Goal: Task Accomplishment & Management: Complete application form

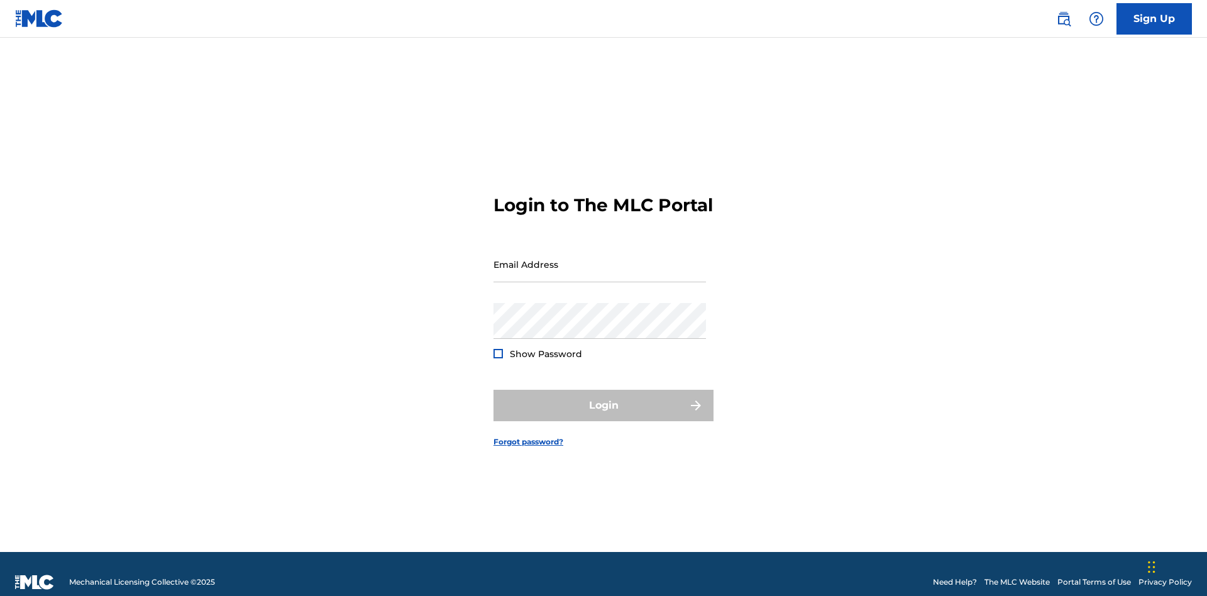
scroll to position [16, 0]
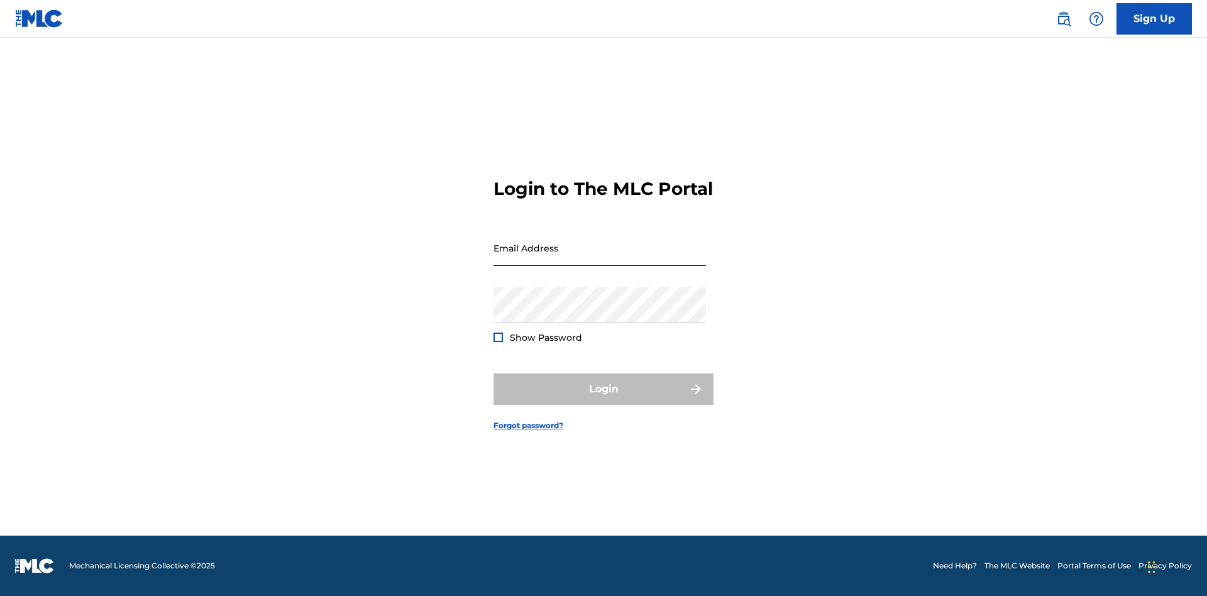
click at [600, 258] on input "Email Address" at bounding box center [599, 248] width 212 height 36
type input "[PERSON_NAME][EMAIL_ADDRESS][PERSON_NAME][DOMAIN_NAME]"
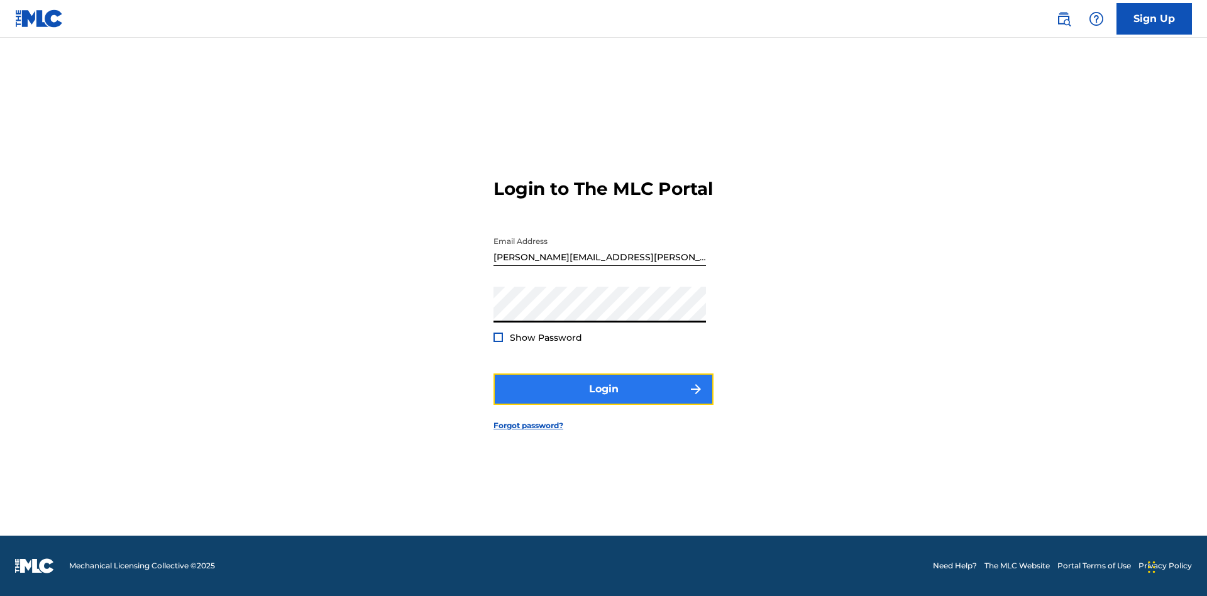
click at [603, 400] on button "Login" at bounding box center [603, 388] width 220 height 31
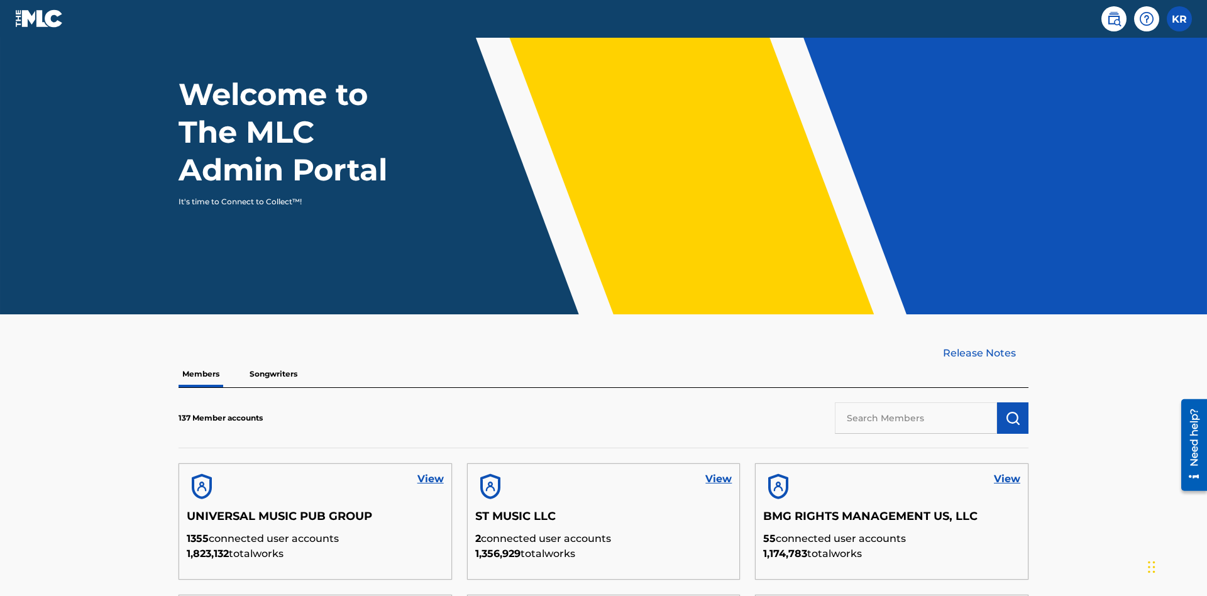
scroll to position [380, 0]
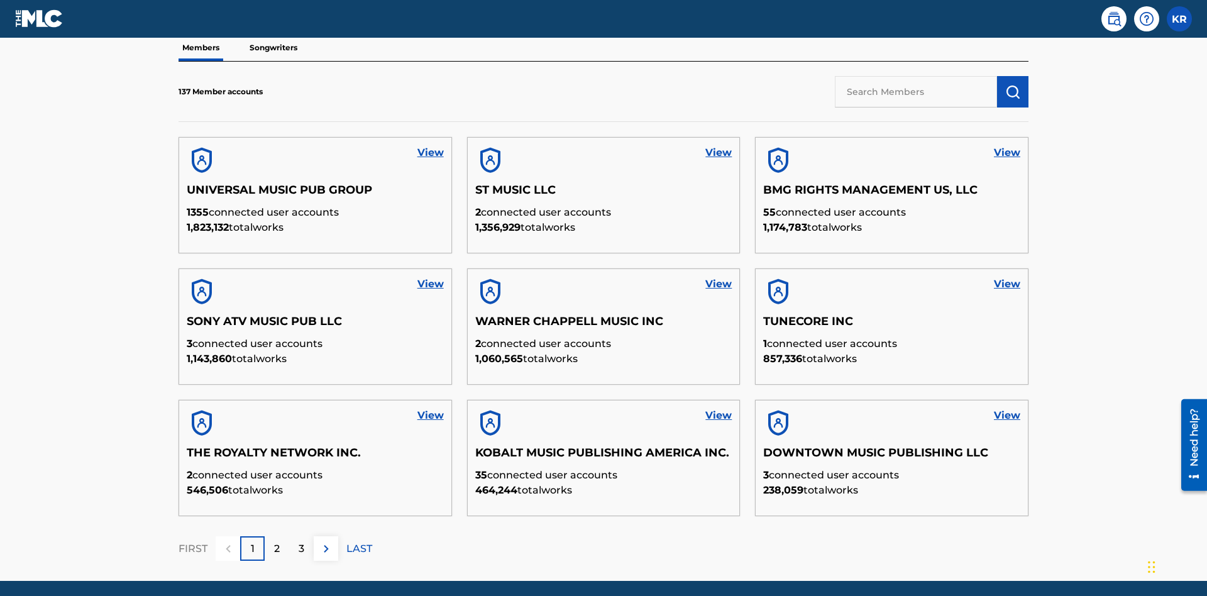
click at [916, 91] on input "text" at bounding box center [916, 91] width 162 height 31
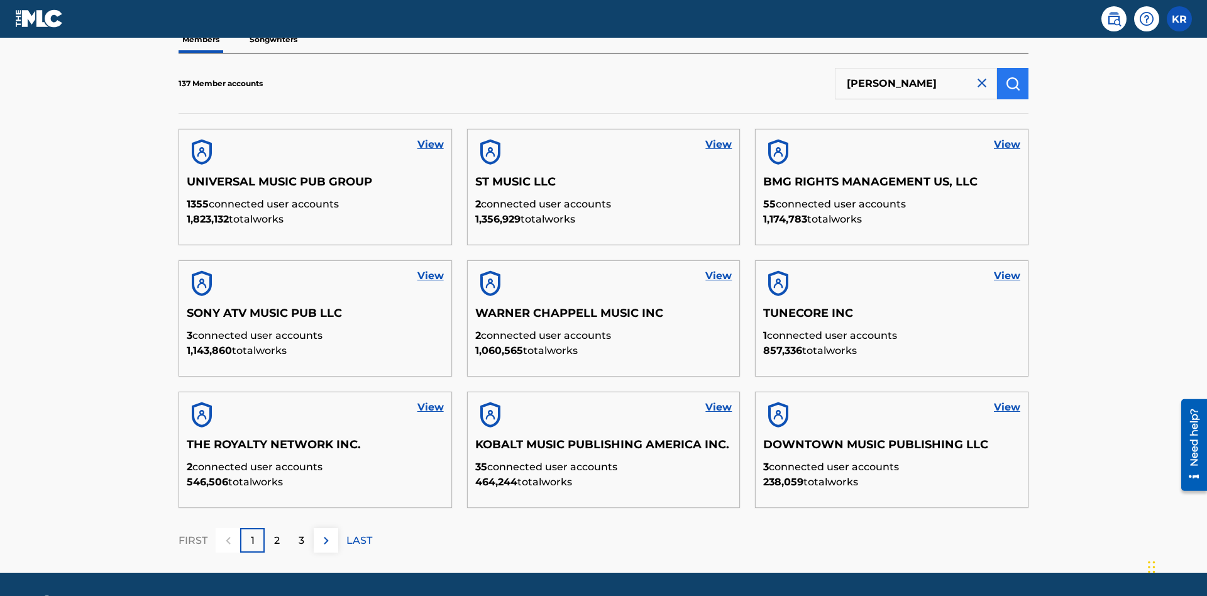
type input "RONALD MCTESTERSON"
click at [1013, 83] on img "submit" at bounding box center [1012, 83] width 15 height 15
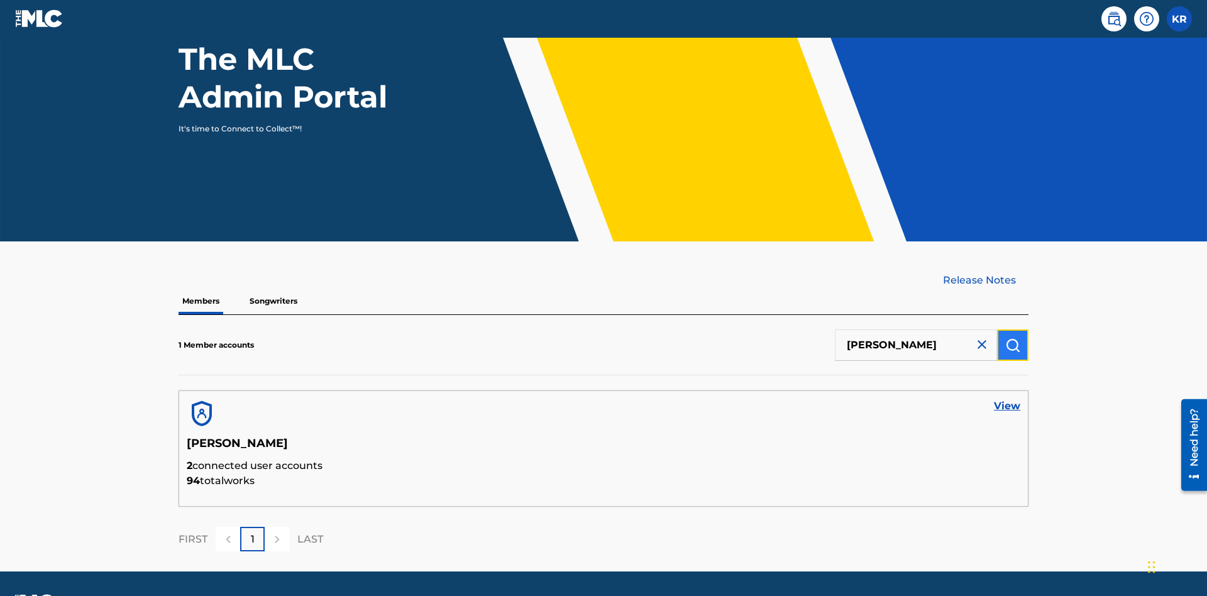
scroll to position [163, 0]
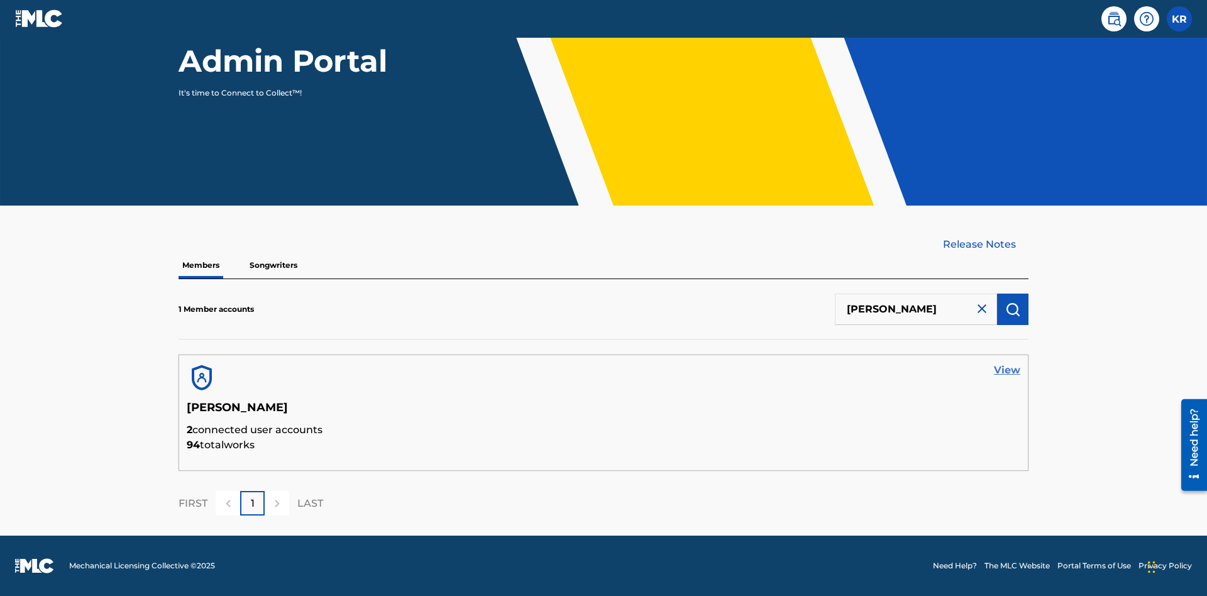
click at [1007, 370] on link "View" at bounding box center [1007, 370] width 26 height 15
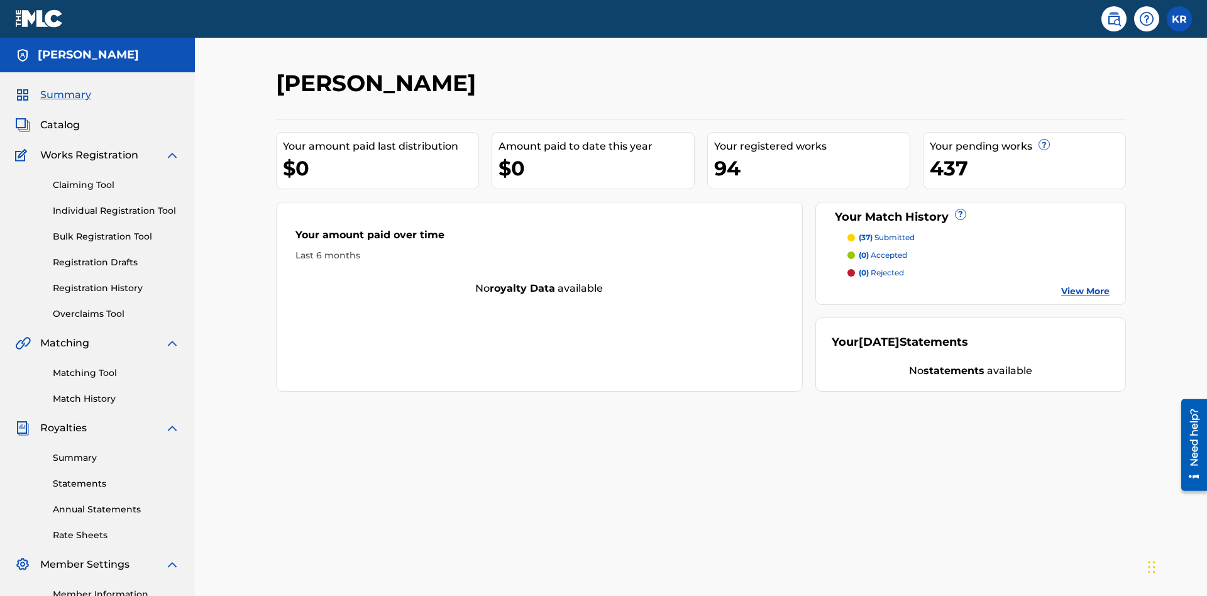
scroll to position [158, 0]
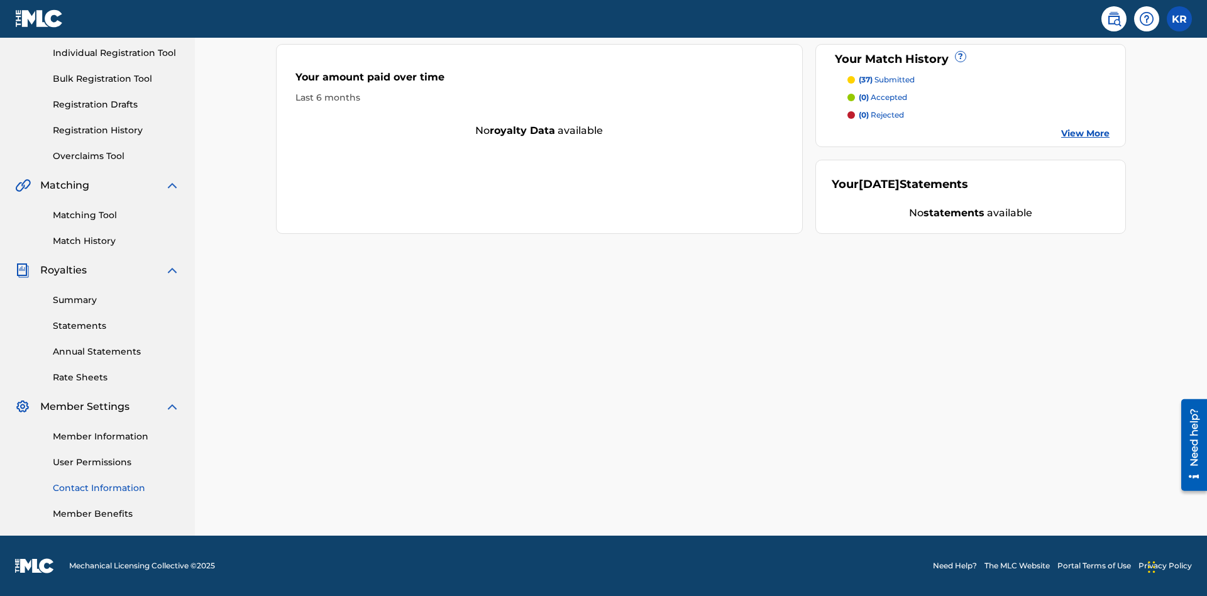
click at [116, 488] on link "Contact Information" at bounding box center [116, 488] width 127 height 13
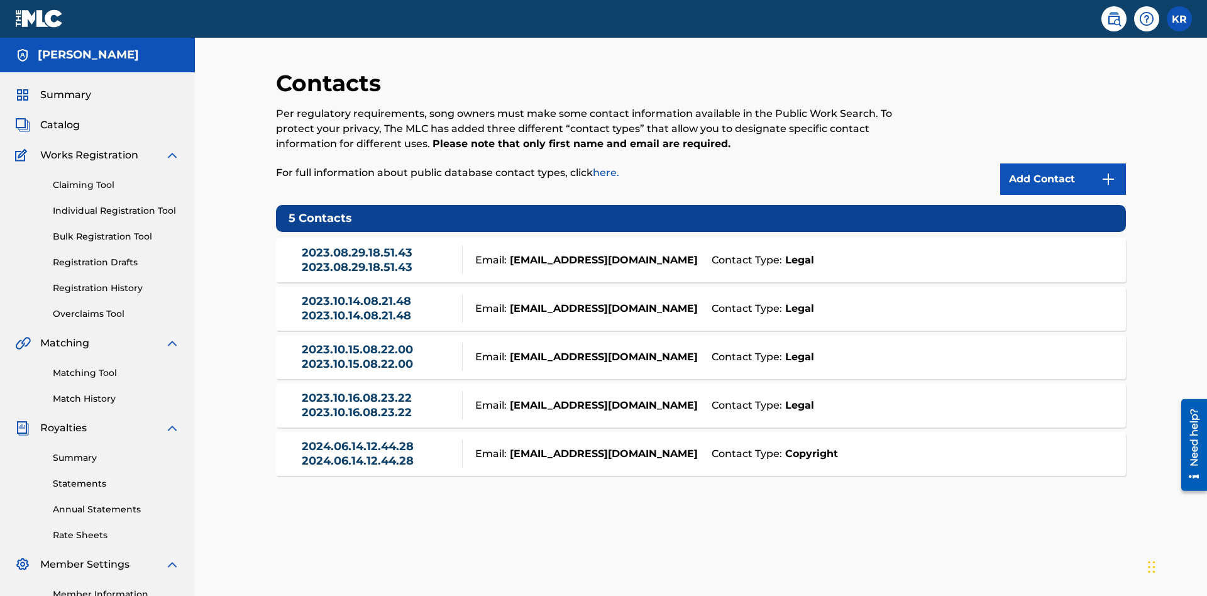
scroll to position [96, 0]
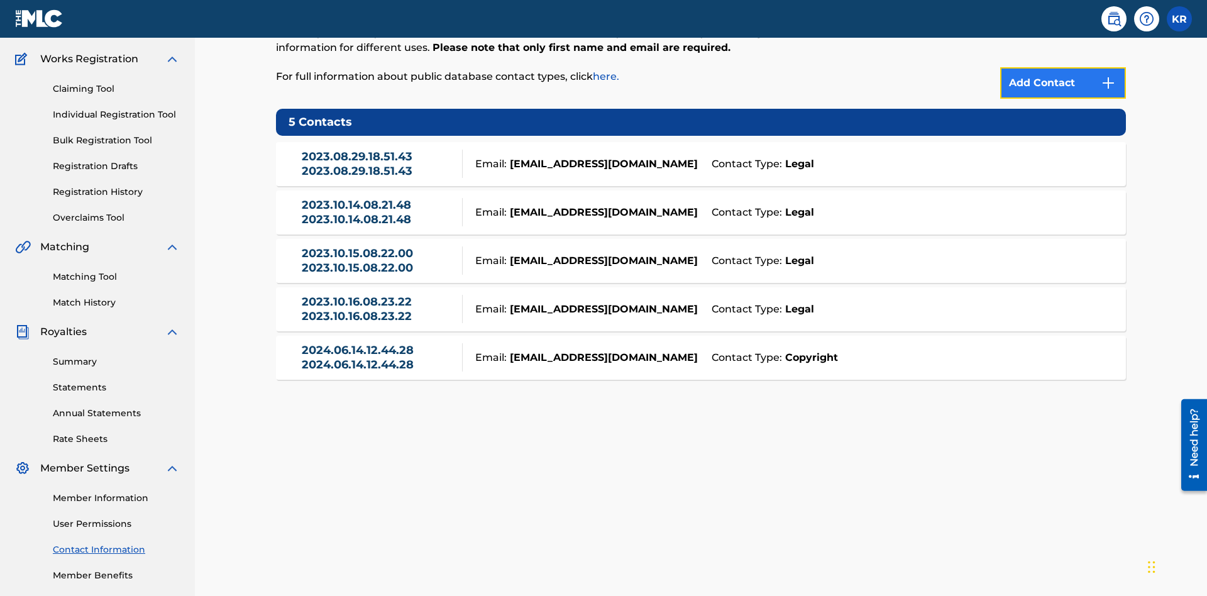
click at [1108, 83] on img at bounding box center [1108, 82] width 15 height 15
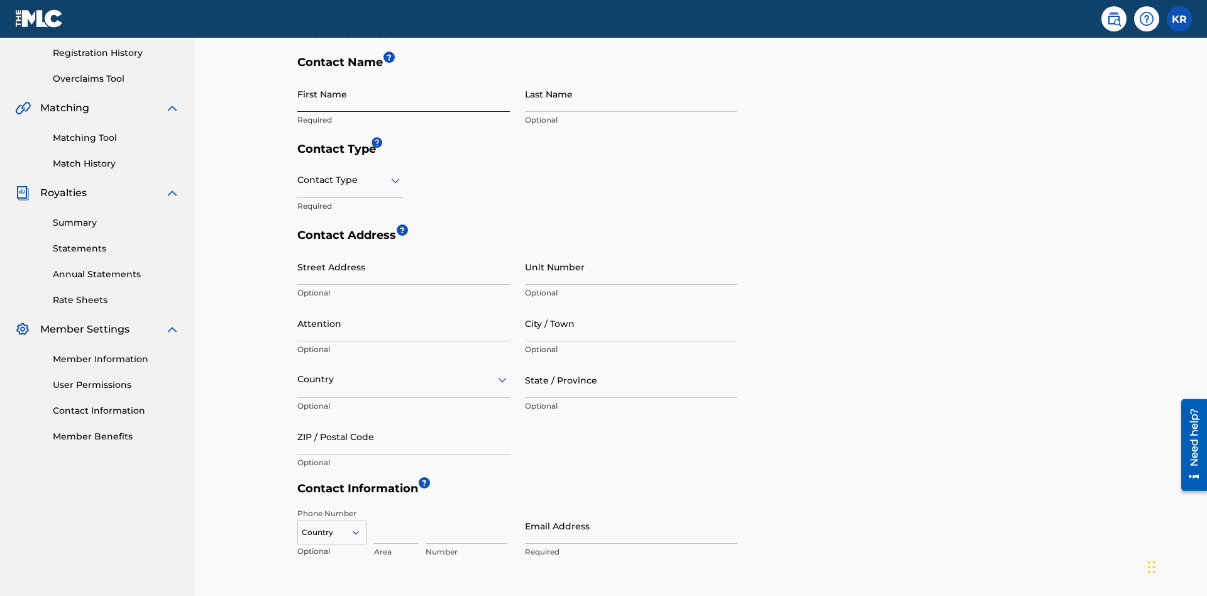
click at [404, 94] on input "First Name" at bounding box center [403, 94] width 212 height 36
type input "2025.09.21.04.23.30"
click at [631, 94] on input "Last Name" at bounding box center [631, 94] width 212 height 36
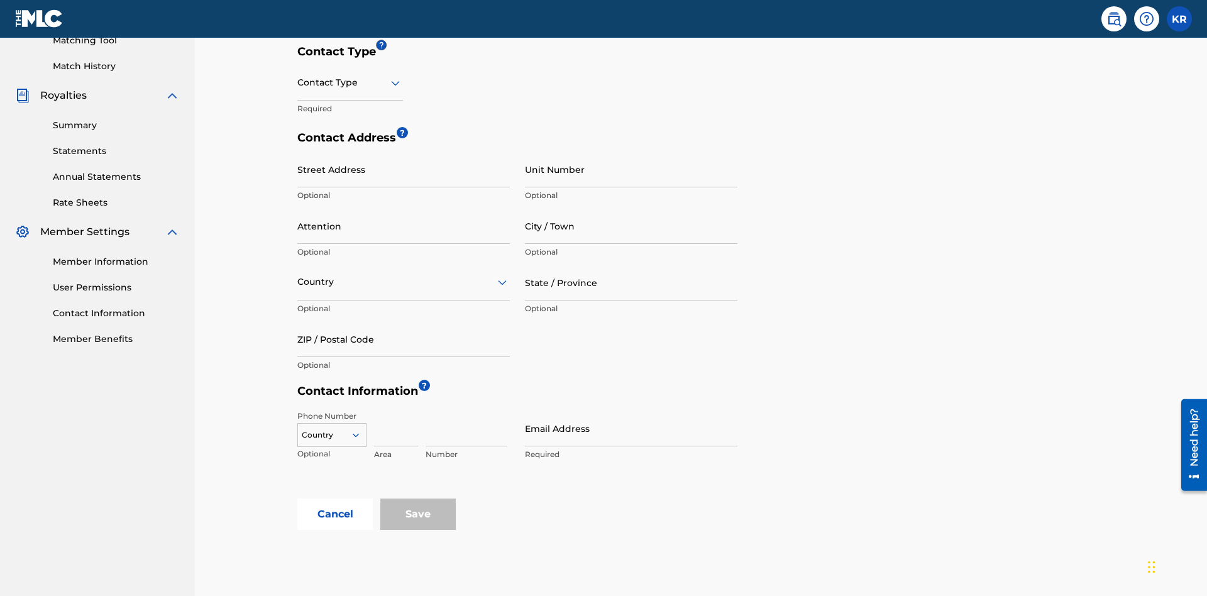
type input "2025.09.21.04.23.30"
click at [298, 82] on input "text" at bounding box center [298, 82] width 3 height 13
click at [350, 171] on div "Legal" at bounding box center [350, 171] width 104 height 28
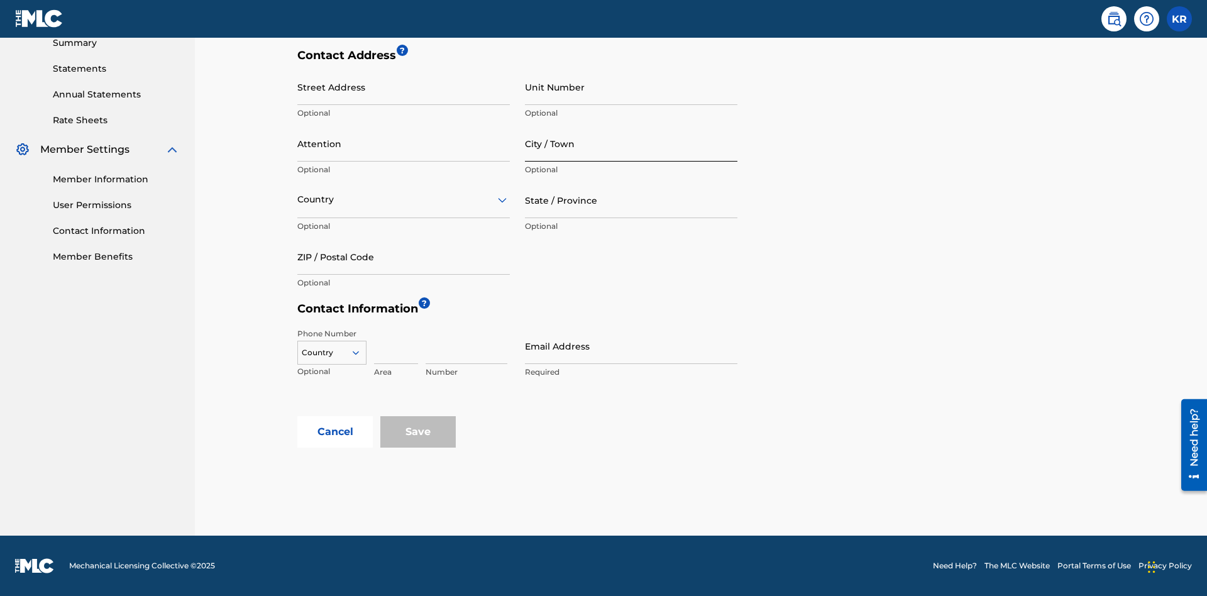
click at [631, 143] on input "City / Town" at bounding box center [631, 144] width 212 height 36
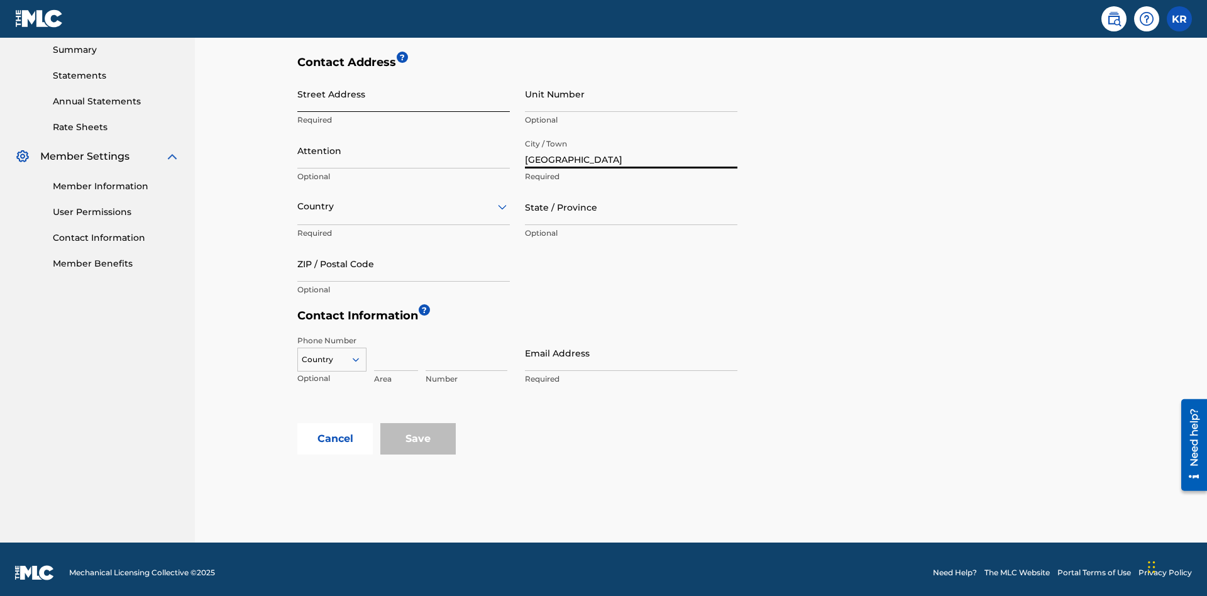
type input "Vancouver"
click at [404, 94] on input "Street Address" at bounding box center [403, 94] width 212 height 36
type input "123 Main Street"
click at [631, 94] on input "Unit Number" at bounding box center [631, 94] width 212 height 36
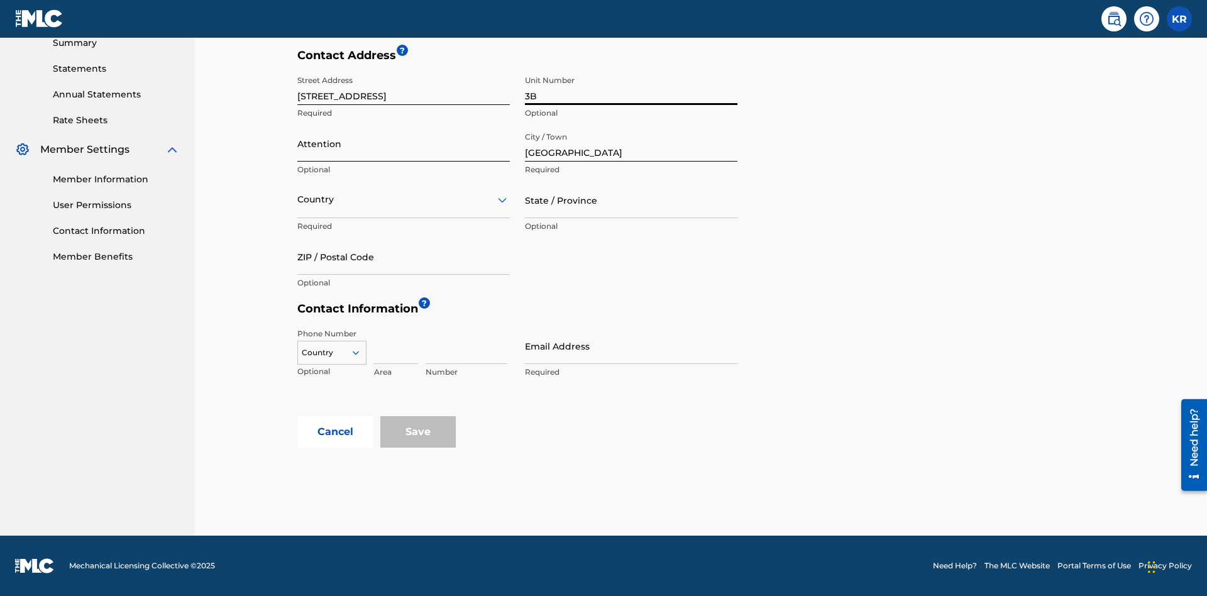
type input "3B"
click at [404, 143] on input "Attention" at bounding box center [403, 144] width 212 height 36
type input "Jim Jones"
click at [298, 199] on input "text" at bounding box center [298, 199] width 3 height 13
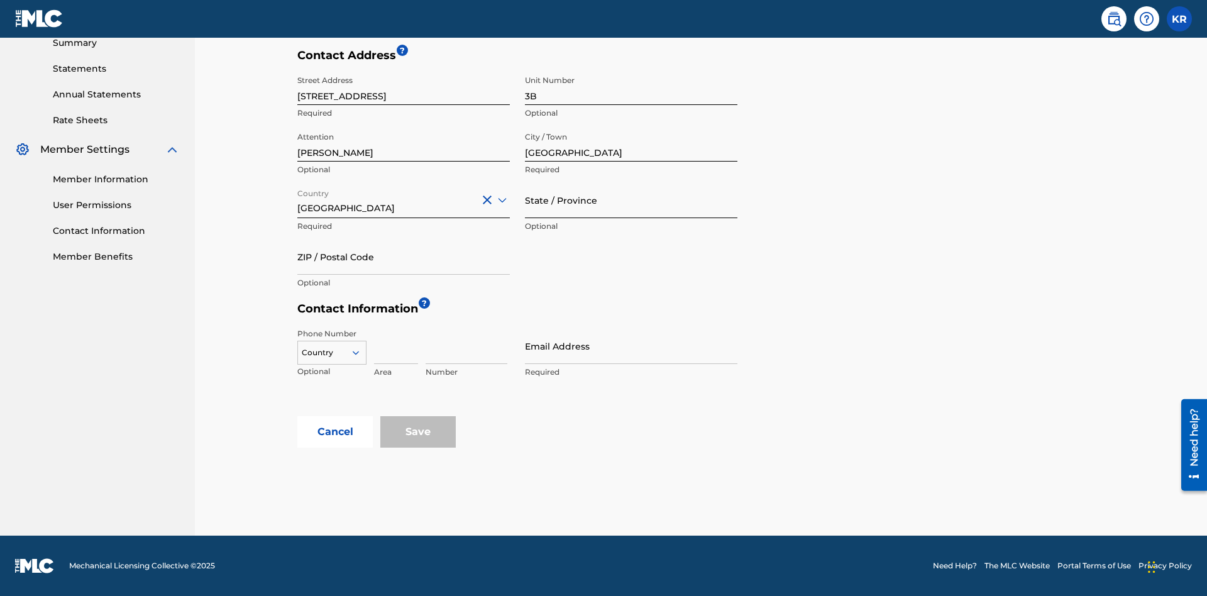
click at [631, 200] on input "State / Province" at bounding box center [631, 200] width 212 height 36
type input "Varna"
click at [404, 256] on input "ZIP / Postal Code" at bounding box center [403, 257] width 212 height 36
type input "V5X 2Z9"
click at [361, 353] on icon at bounding box center [355, 352] width 11 height 11
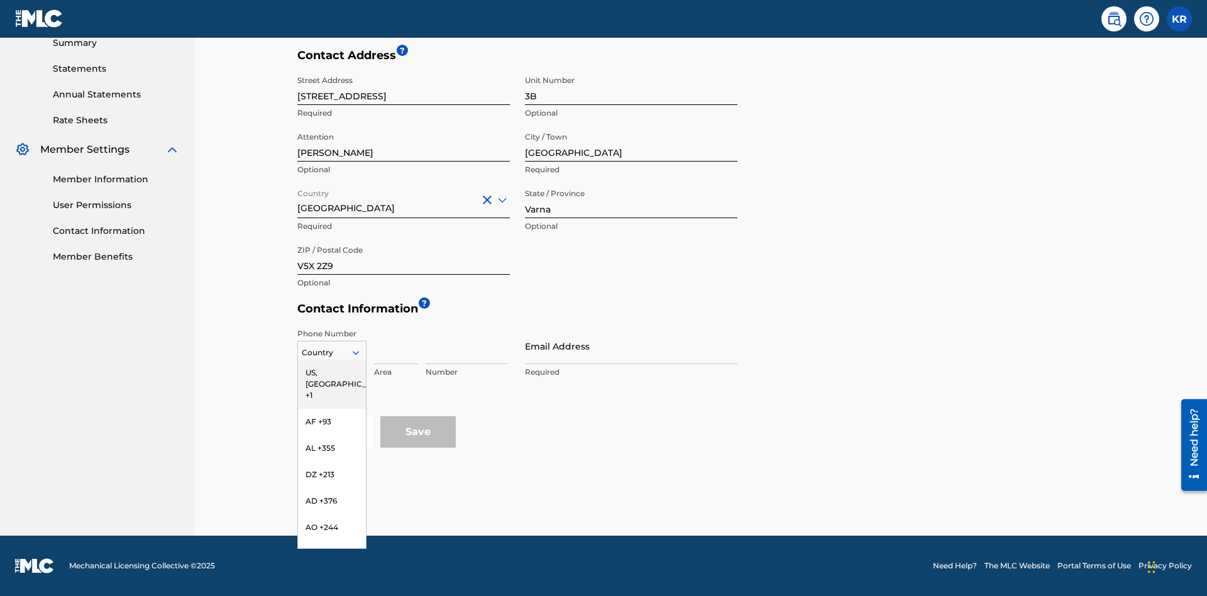
click at [332, 373] on div "US, CA +1" at bounding box center [332, 384] width 68 height 49
click at [396, 346] on input at bounding box center [396, 346] width 44 height 36
type input "202"
click at [466, 346] on input at bounding box center [467, 346] width 82 height 36
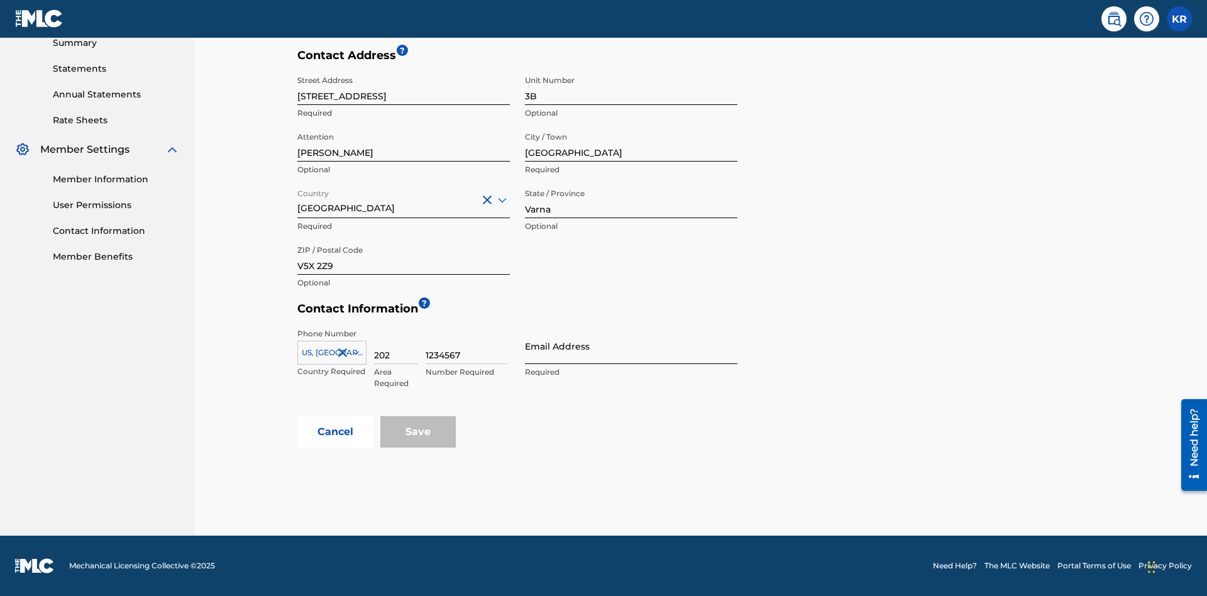
type input "1234567"
click at [631, 346] on input "Email Address" at bounding box center [631, 346] width 212 height 36
type input "tester@email.com"
click at [335, 432] on button "Cancel" at bounding box center [334, 431] width 75 height 31
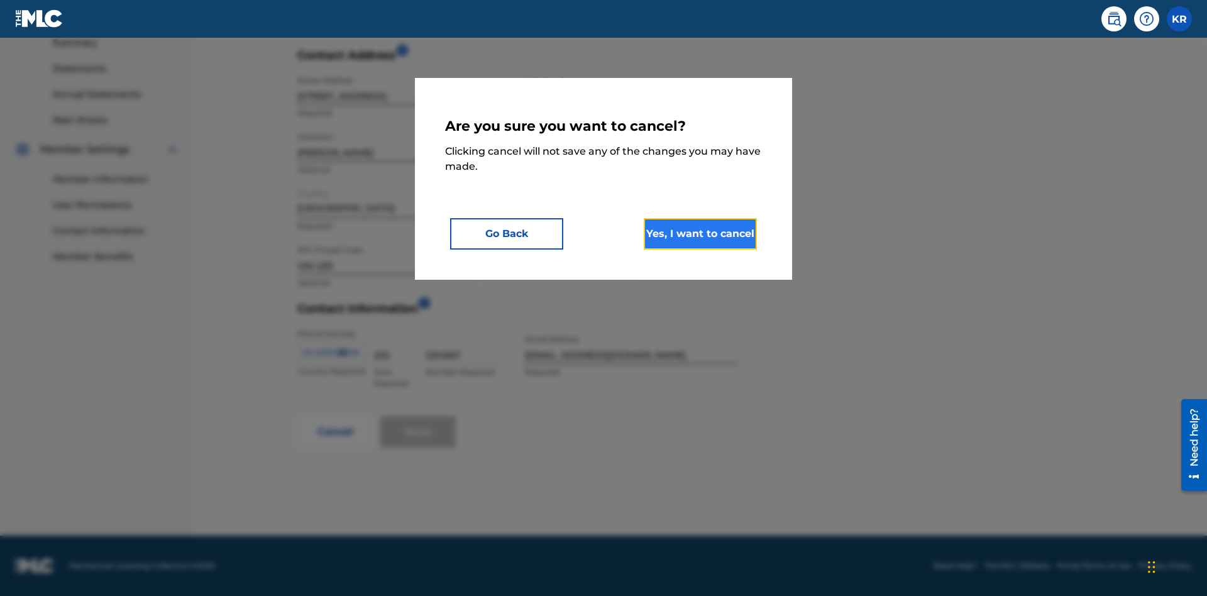
click at [700, 233] on button "Yes, I want to cancel" at bounding box center [700, 233] width 113 height 31
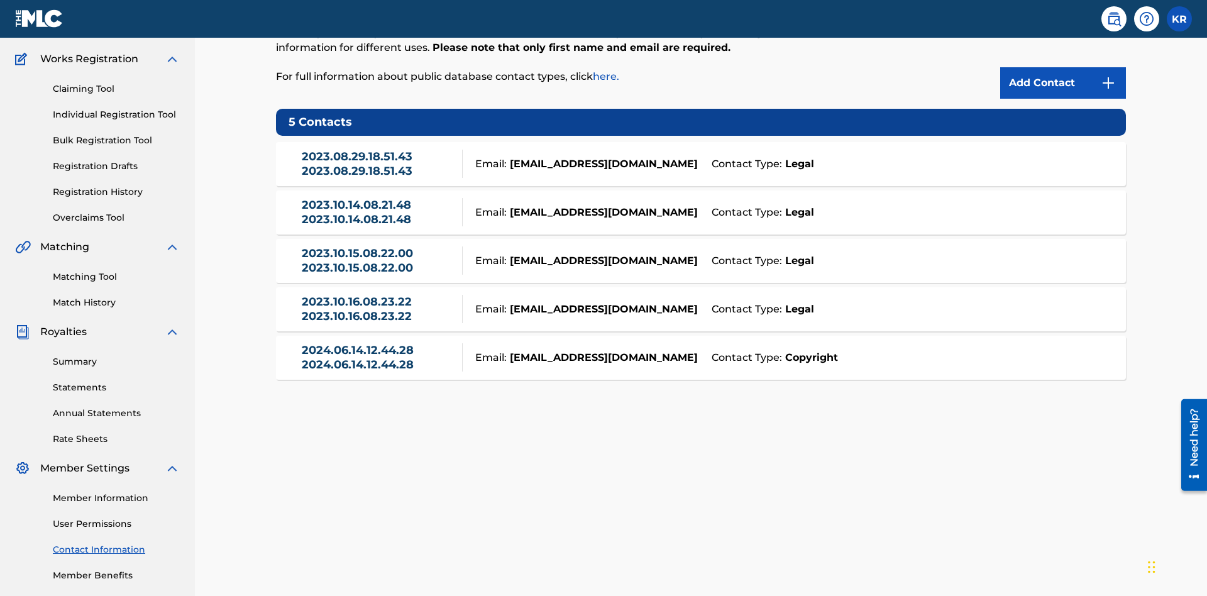
scroll to position [158, 0]
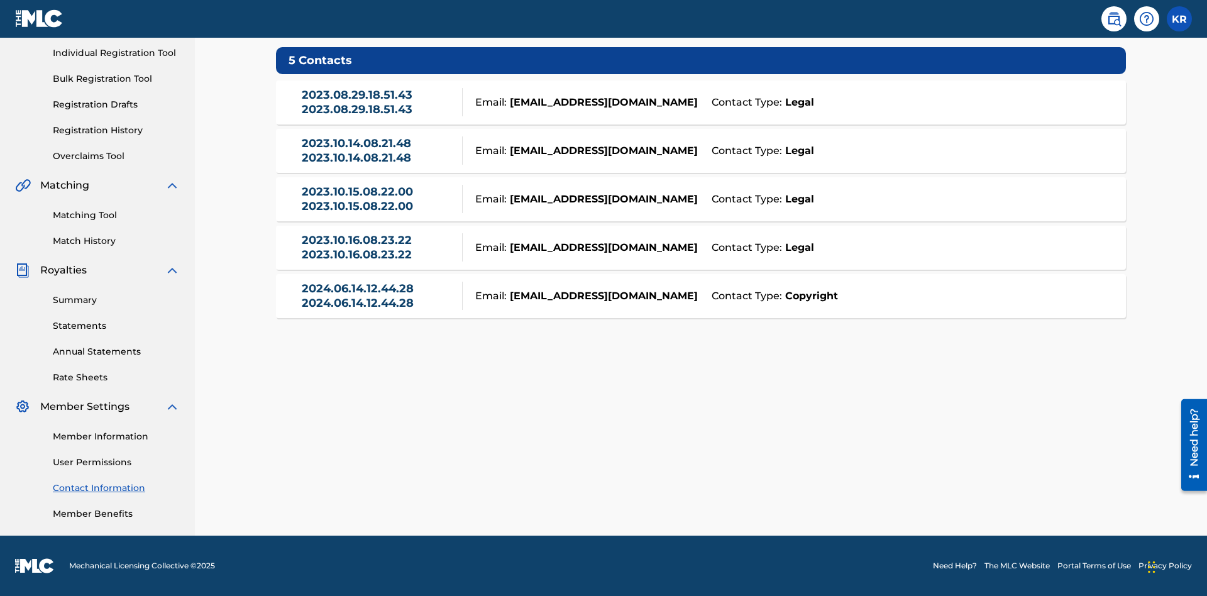
click at [701, 102] on div "Email: tester@email.com" at bounding box center [584, 102] width 242 height 15
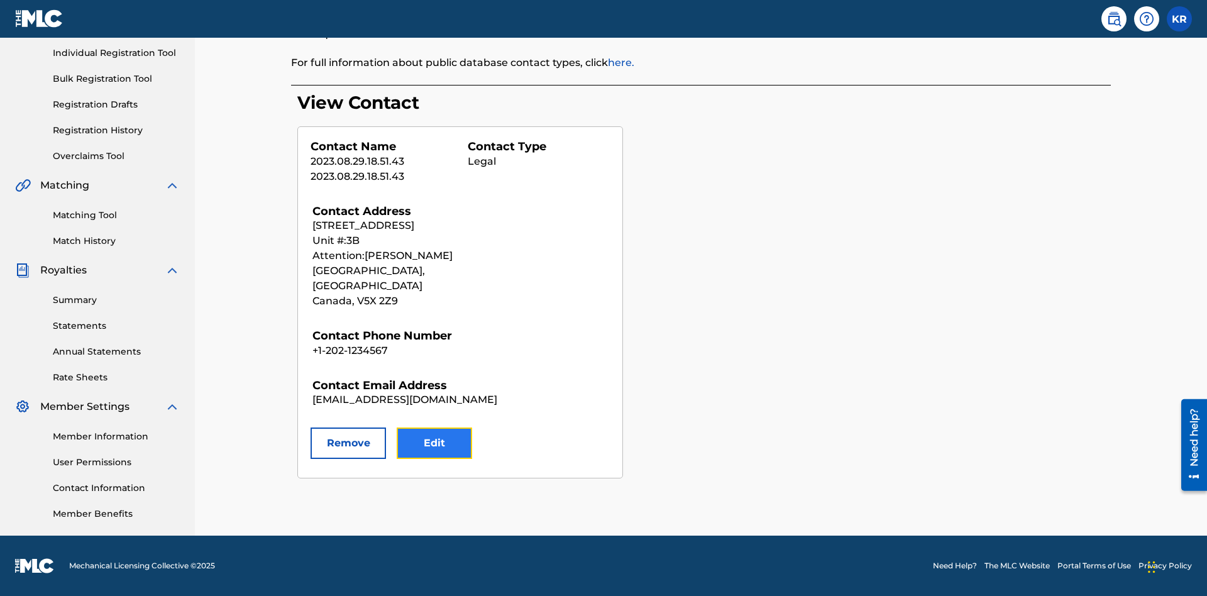
click at [434, 428] on button "Edit" at bounding box center [434, 442] width 75 height 31
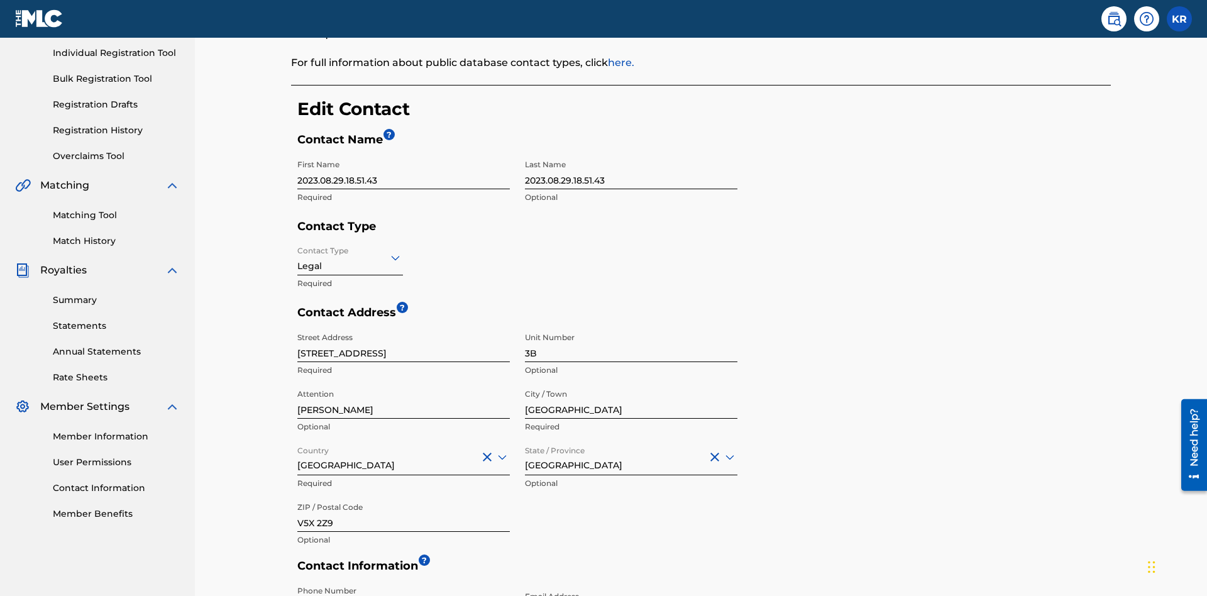
scroll to position [235, 0]
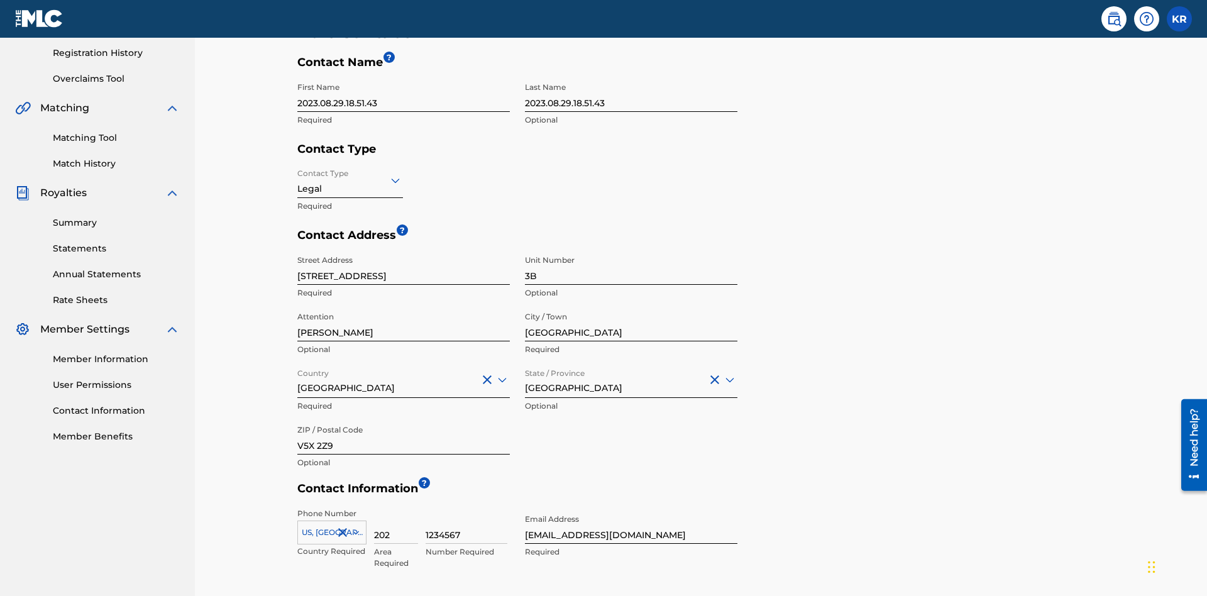
click at [404, 94] on input "2023.08.29.18.51.43" at bounding box center [403, 94] width 212 height 36
type input "2025.09.21.04.24.44"
click at [631, 94] on input "2023.08.29.18.51.43" at bounding box center [631, 94] width 212 height 36
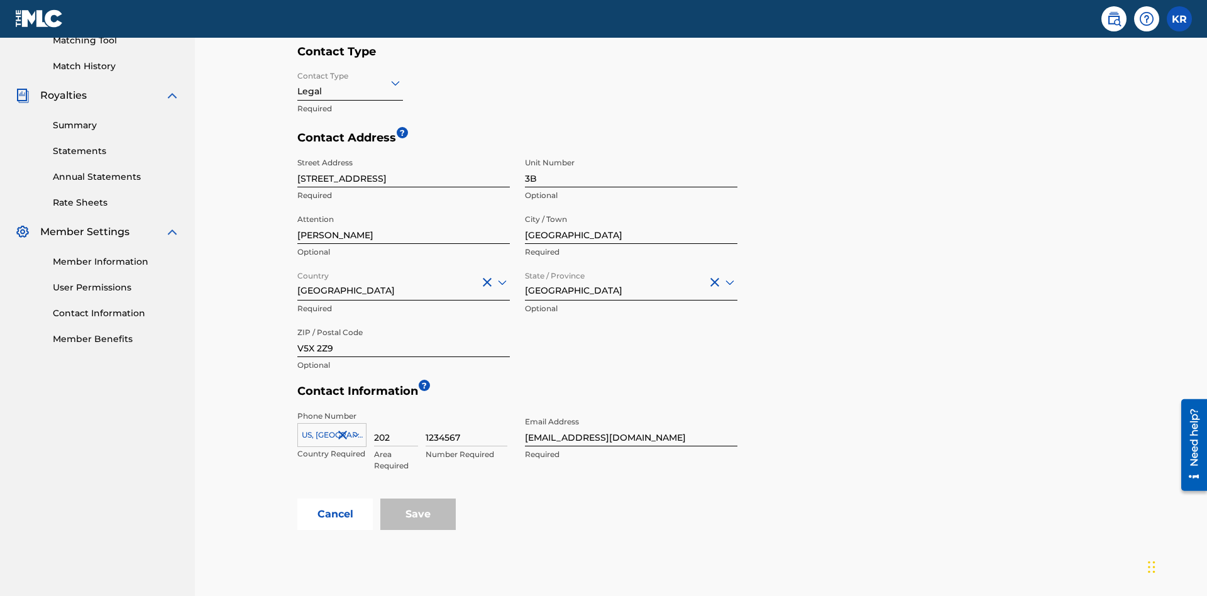
type input "2025.09.21.04.24.44"
click at [298, 82] on input "Contact Type" at bounding box center [298, 82] width 3 height 13
click at [350, 171] on div "Legal" at bounding box center [350, 171] width 104 height 28
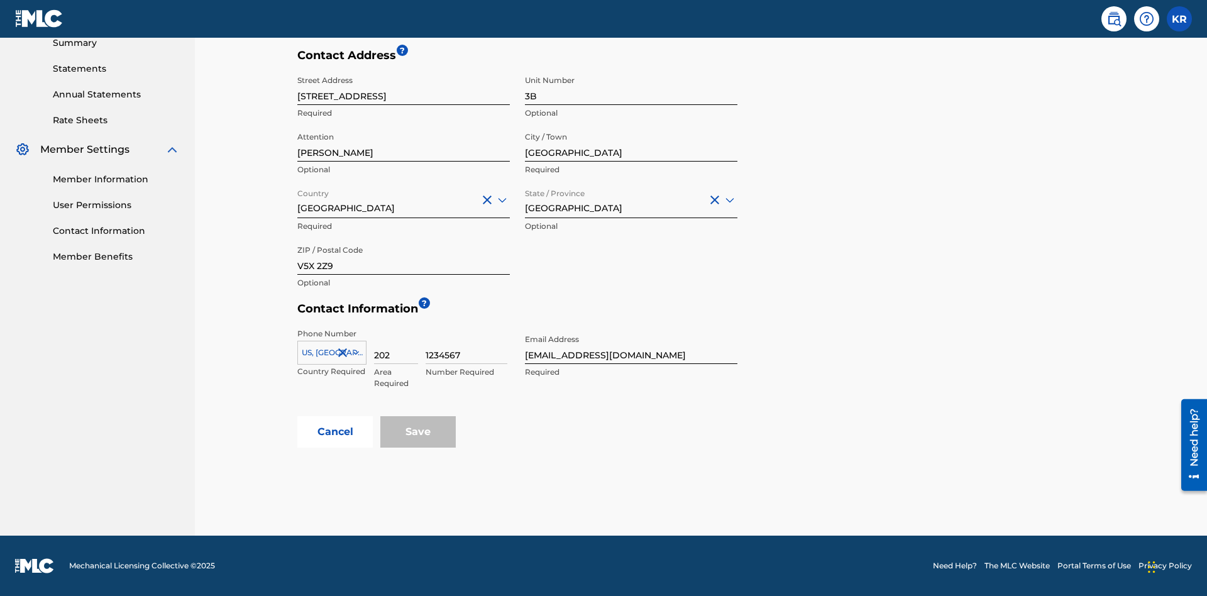
click at [631, 143] on input "Vancouver" at bounding box center [631, 144] width 212 height 36
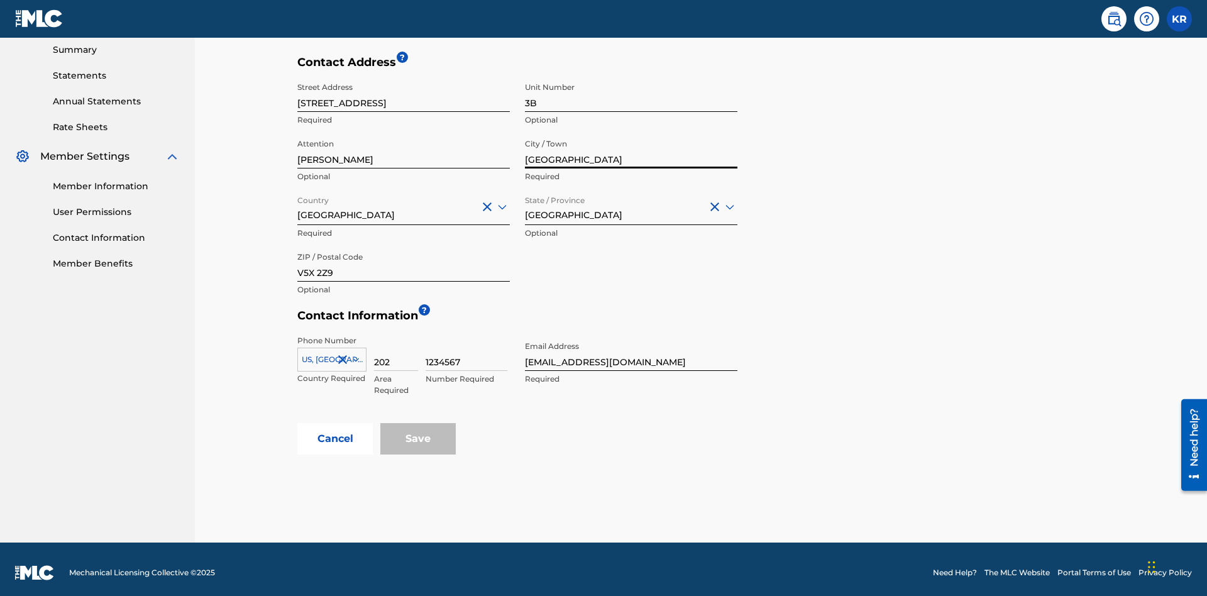
type input "North Sydney"
click at [404, 94] on input "123 Main Street" at bounding box center [403, 94] width 212 height 36
type input "900 Second Avenue"
click at [631, 94] on input "3B" at bounding box center [631, 94] width 212 height 36
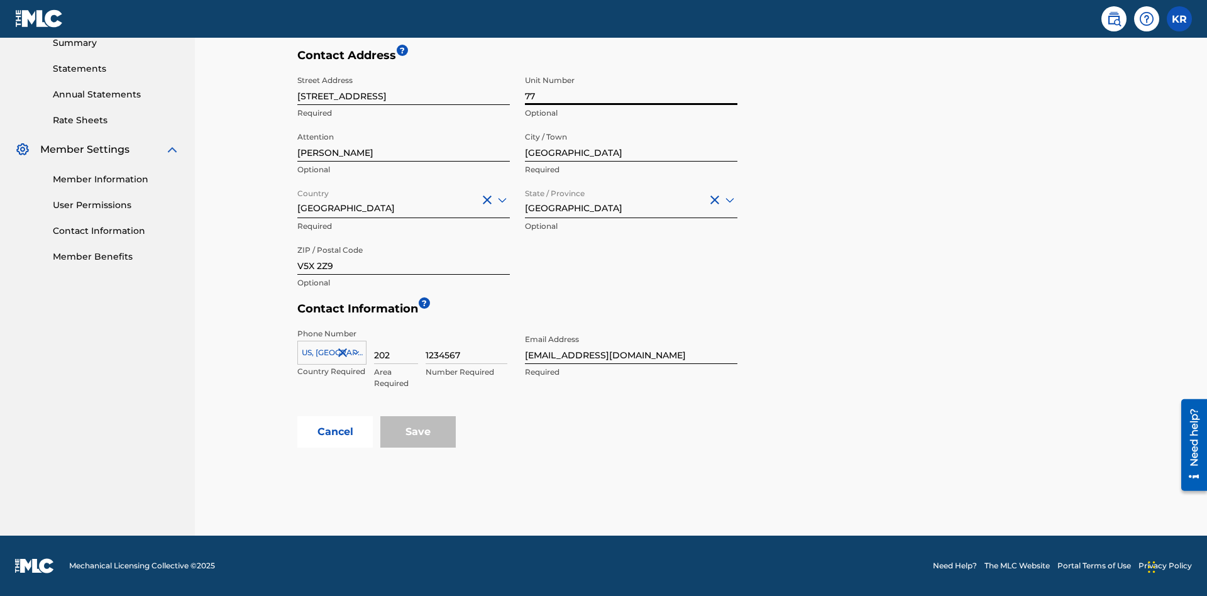
type input "77"
click at [404, 143] on input "Jim Jones" at bounding box center [403, 144] width 212 height 36
type input "Kim Miller"
click at [298, 199] on input "Country" at bounding box center [298, 199] width 3 height 13
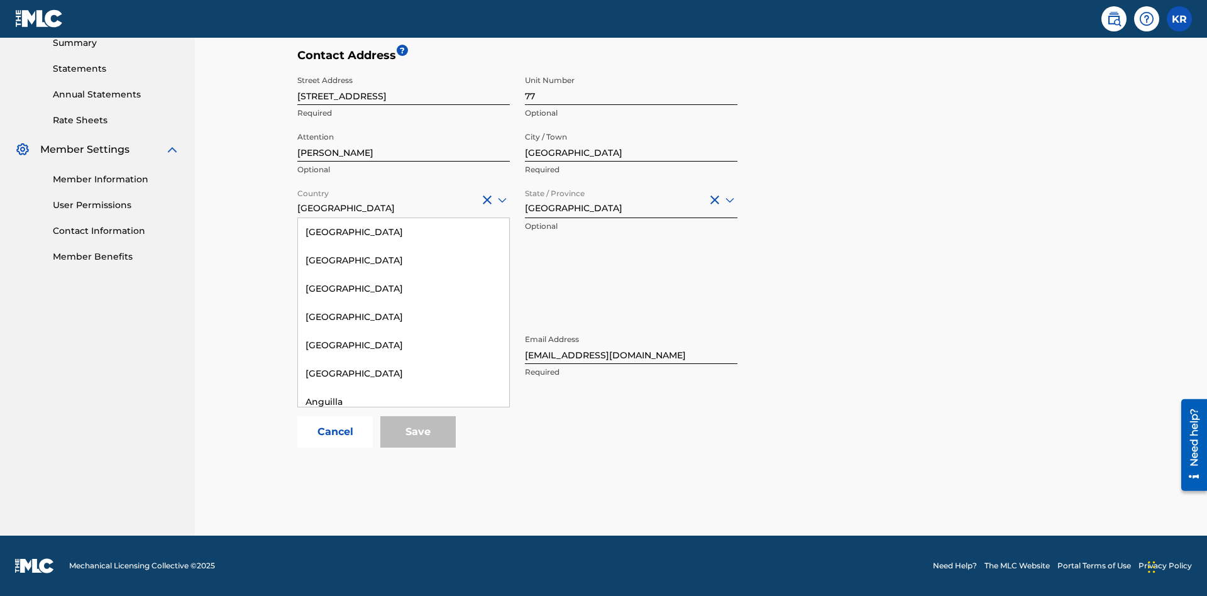
scroll to position [811, 0]
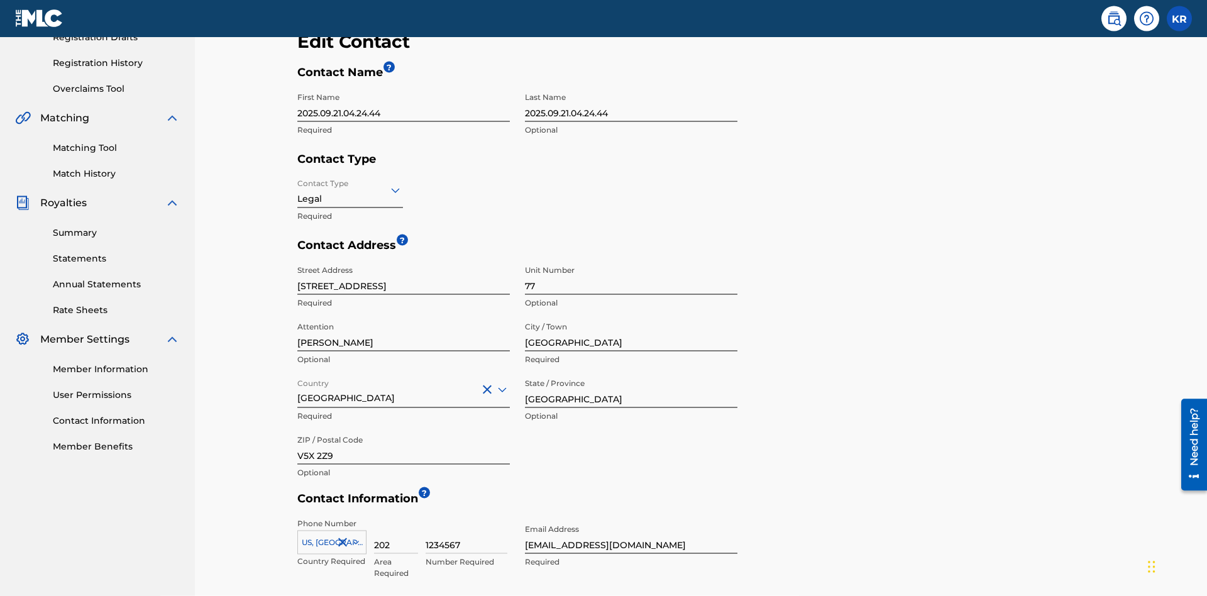
scroll to position [415, 0]
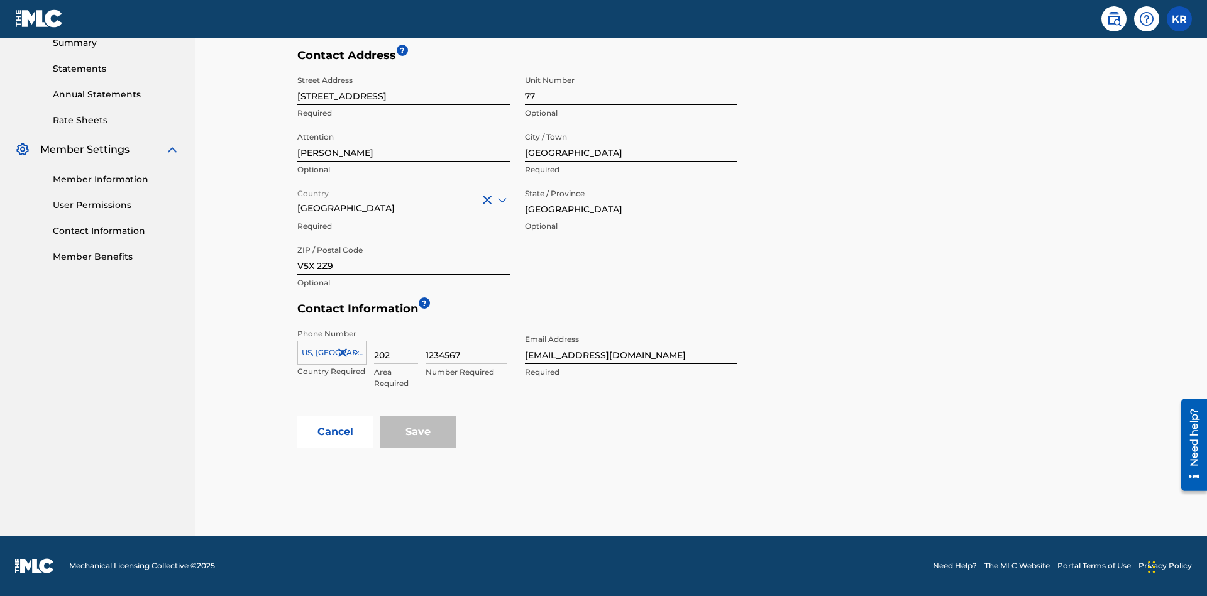
click at [631, 200] on input "British Columbia" at bounding box center [631, 200] width 212 height 36
type input "NSW"
click at [404, 256] on input "V5X 2Z9" at bounding box center [403, 257] width 212 height 36
type input "2060"
click at [353, 353] on icon at bounding box center [356, 353] width 6 height 4
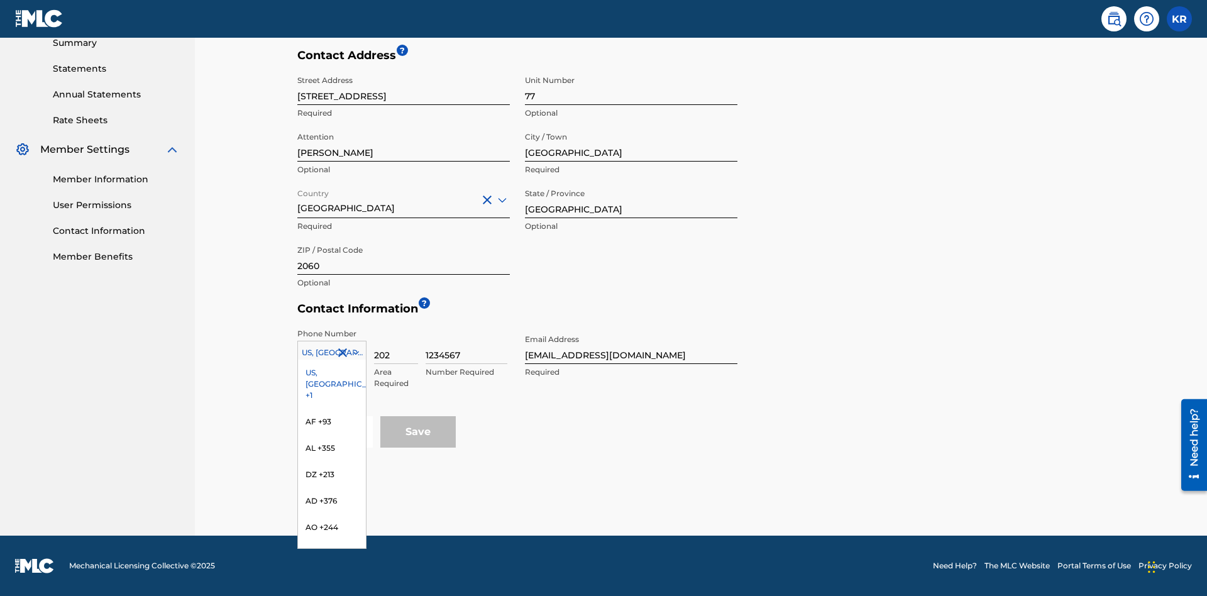
click at [396, 346] on input "202" at bounding box center [396, 346] width 44 height 36
type input "293"
click at [466, 346] on input "1234567" at bounding box center [467, 346] width 82 height 36
type input "9196900"
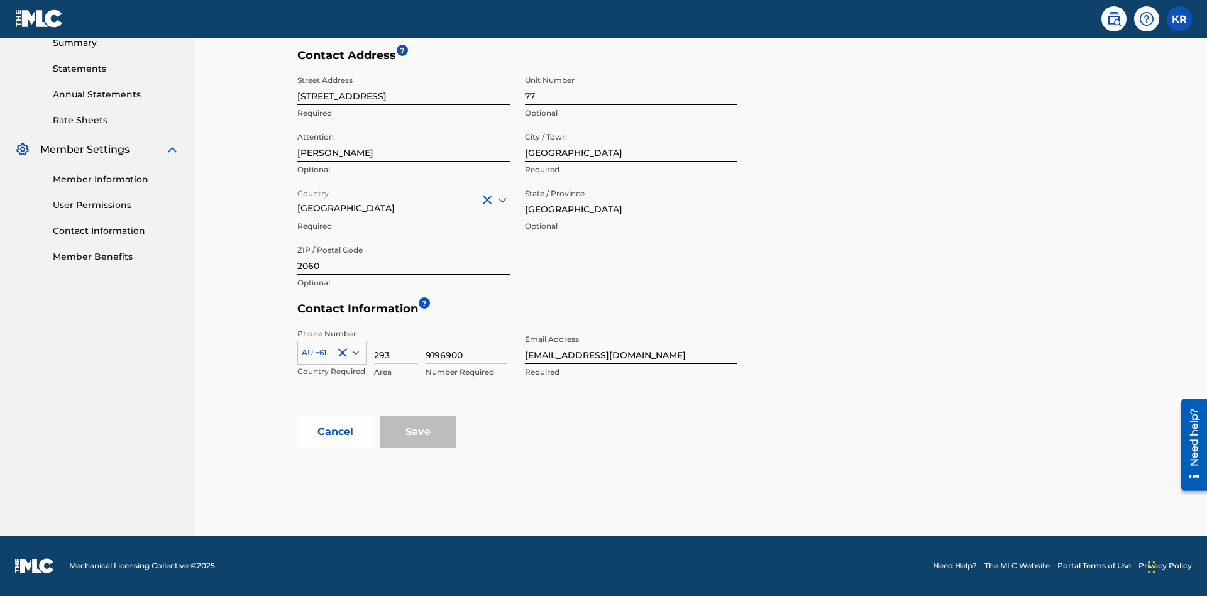
click at [631, 346] on input "tester@email.com" at bounding box center [631, 346] width 212 height 36
type input "itPro@email.com"
click at [335, 432] on button "Cancel" at bounding box center [334, 431] width 75 height 31
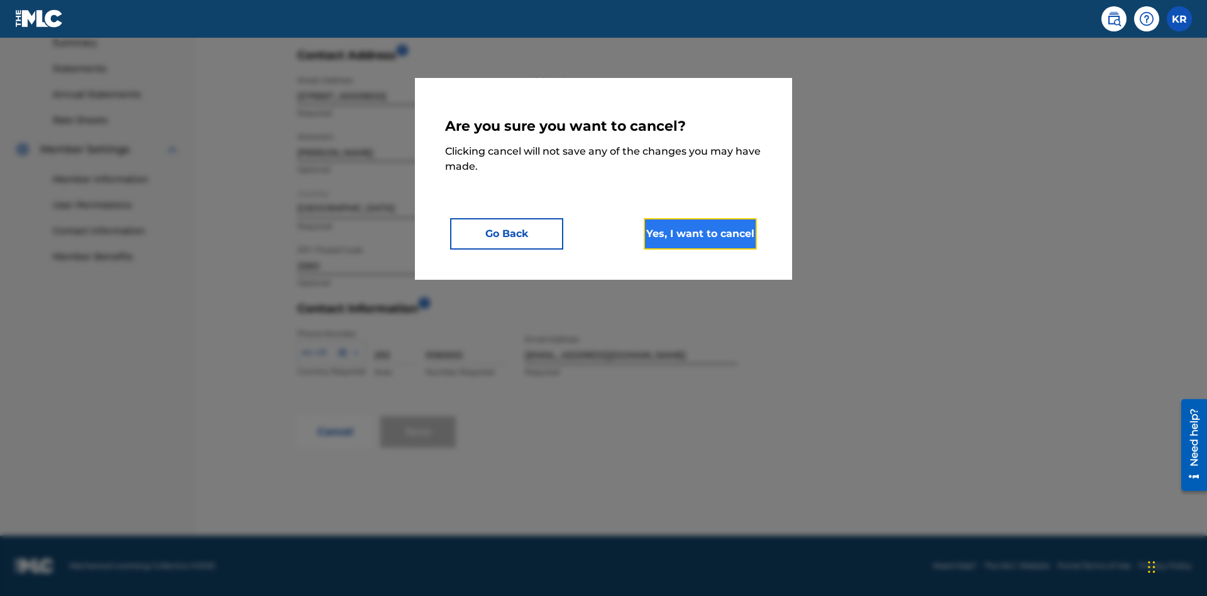
click at [700, 233] on button "Yes, I want to cancel" at bounding box center [700, 233] width 113 height 31
